Goal: Task Accomplishment & Management: Complete application form

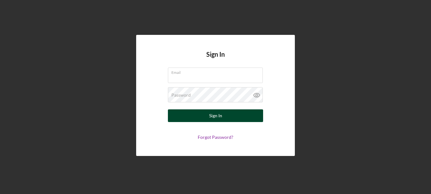
type input "[EMAIL_ADDRESS][DOMAIN_NAME]"
click at [233, 115] on button "Sign In" at bounding box center [215, 115] width 95 height 13
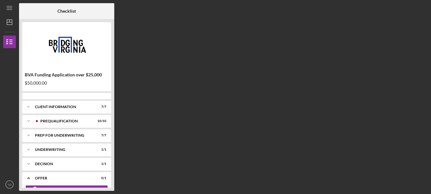
scroll to position [47, 0]
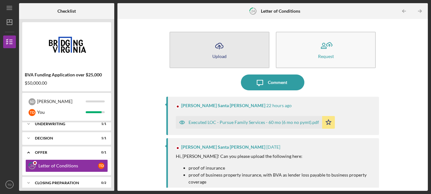
click at [243, 57] on button "Icon/Upload Upload" at bounding box center [219, 50] width 100 height 36
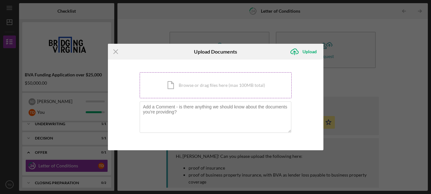
click at [188, 84] on div "Icon/Document Browse or drag files here (max 100MB total) Tap to choose files o…" at bounding box center [216, 85] width 152 height 26
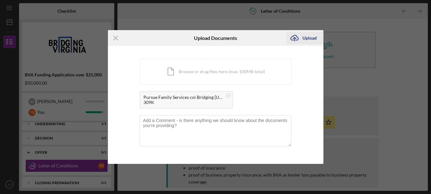
click at [305, 40] on div "Upload" at bounding box center [309, 38] width 14 height 13
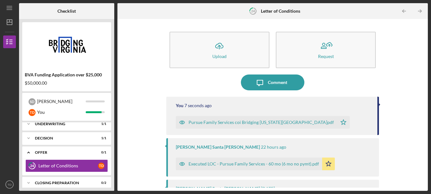
drag, startPoint x: 377, startPoint y: 113, endPoint x: 378, endPoint y: 130, distance: 17.5
click at [378, 130] on div "Icon/Upload Upload Request Icon/Message Comment You 7 seconds ago Pursue Family…" at bounding box center [272, 105] width 304 height 166
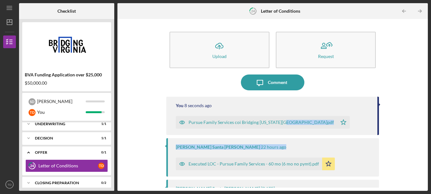
drag, startPoint x: 376, startPoint y: 121, endPoint x: 376, endPoint y: 144, distance: 22.8
click at [376, 144] on div "You 8 seconds ago Pursue Family Services coi Bridging [US_STATE][GEOGRAPHIC_DAT…" at bounding box center [272, 139] width 213 height 85
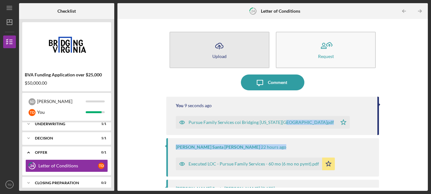
click at [232, 50] on button "Icon/Upload Upload" at bounding box center [219, 50] width 100 height 36
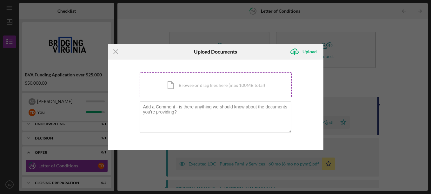
click at [172, 83] on div "Icon/Document Browse or drag files here (max 100MB total) Tap to choose files o…" at bounding box center [216, 85] width 152 height 26
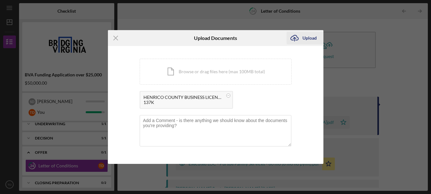
click at [305, 39] on div "Upload" at bounding box center [309, 38] width 14 height 13
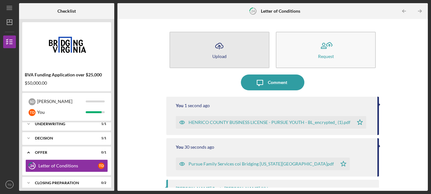
click at [225, 49] on icon "Icon/Upload" at bounding box center [219, 46] width 16 height 16
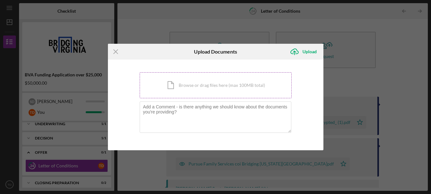
click at [184, 84] on div "Icon/Document Browse or drag files here (max 100MB total) Tap to choose files o…" at bounding box center [216, 85] width 152 height 26
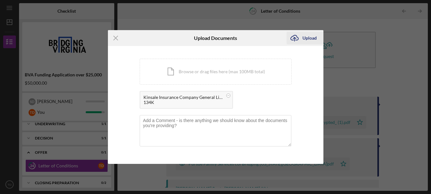
click at [306, 40] on div "Upload" at bounding box center [309, 38] width 14 height 13
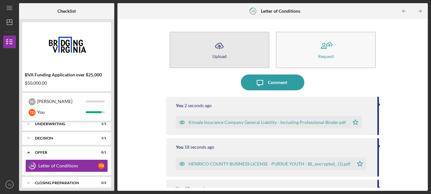
click at [223, 55] on div "Upload" at bounding box center [219, 56] width 14 height 5
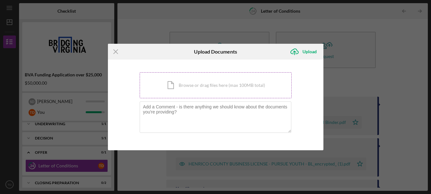
click at [229, 89] on div "Icon/Document Browse or drag files here (max 100MB total) Tap to choose files o…" at bounding box center [216, 85] width 152 height 26
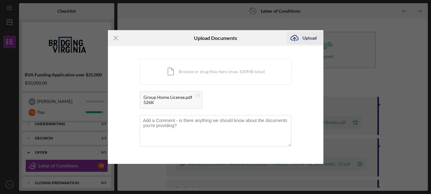
click at [303, 40] on div "Upload" at bounding box center [309, 38] width 14 height 13
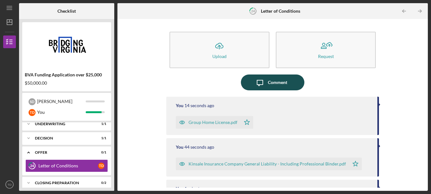
click at [284, 81] on div "Comment" at bounding box center [277, 83] width 19 height 16
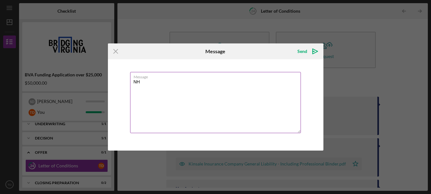
type textarea "N"
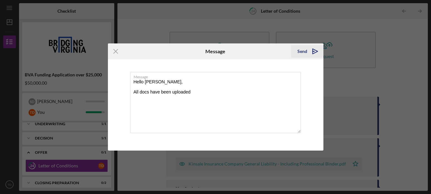
type textarea "Hello [PERSON_NAME], All docs have been uploaded"
click at [308, 51] on icon "Icon/icon-invite-send" at bounding box center [315, 51] width 16 height 16
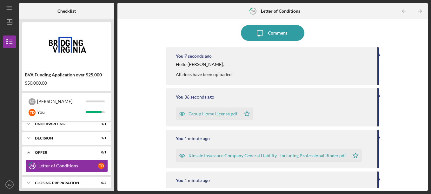
scroll to position [56, 0]
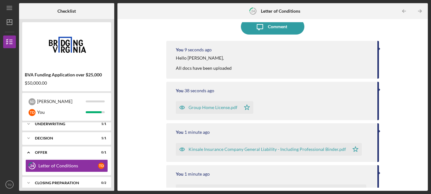
drag, startPoint x: 114, startPoint y: 140, endPoint x: 114, endPoint y: 145, distance: 5.1
click at [114, 145] on div "Checklist BVA Funding Application over $25,000 $50,000.00 S D Shannon T D You I…" at bounding box center [223, 97] width 408 height 188
